Goal: Task Accomplishment & Management: Manage account settings

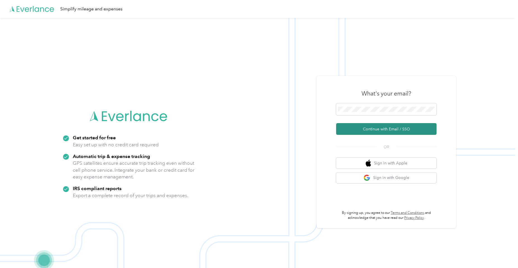
click at [361, 130] on button "Continue with Email / SSO" at bounding box center [386, 129] width 100 height 12
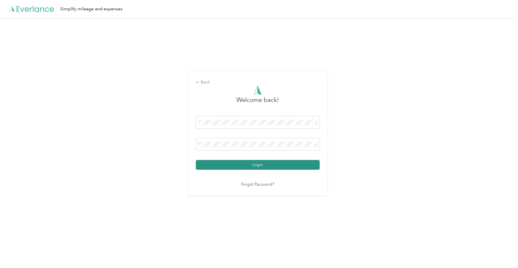
click at [259, 165] on button "Login" at bounding box center [258, 165] width 124 height 10
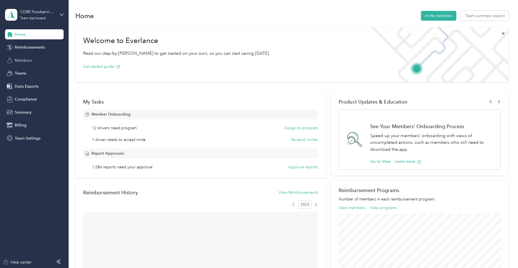
click at [40, 64] on div "Members" at bounding box center [34, 60] width 59 height 10
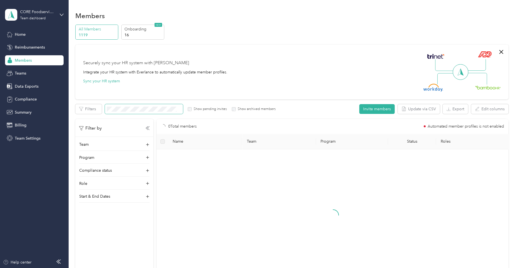
click at [128, 111] on span at bounding box center [144, 109] width 78 height 10
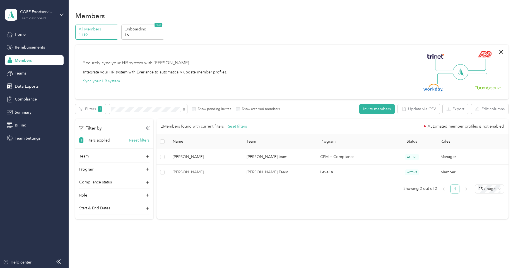
drag, startPoint x: 128, startPoint y: 112, endPoint x: 195, endPoint y: 172, distance: 90.0
click at [195, 172] on span "[PERSON_NAME]" at bounding box center [205, 172] width 65 height 6
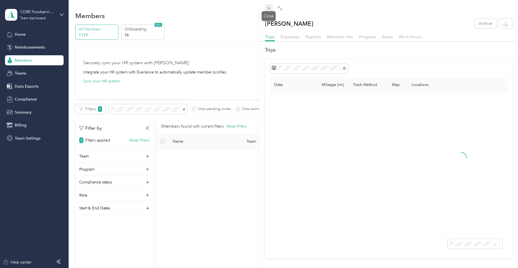
click at [270, 9] on icon at bounding box center [268, 8] width 5 height 5
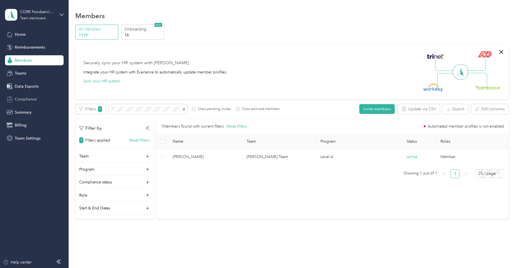
click at [38, 101] on div "Compliance" at bounding box center [34, 99] width 59 height 10
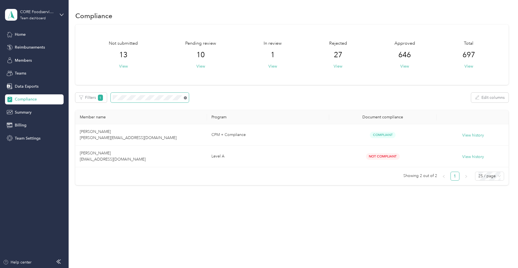
click at [185, 97] on icon at bounding box center [185, 97] width 3 height 3
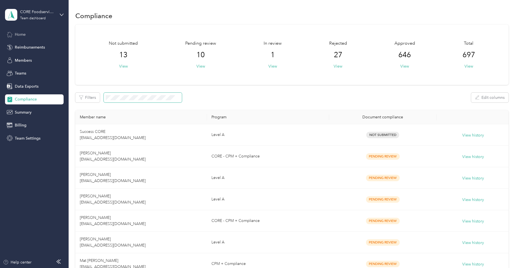
click at [28, 35] on div "Home" at bounding box center [34, 34] width 59 height 10
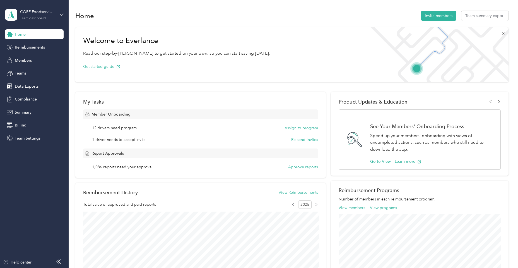
click at [61, 13] on icon at bounding box center [62, 15] width 4 height 4
click at [59, 69] on div "Log out" at bounding box center [64, 71] width 110 height 10
